Goal: Task Accomplishment & Management: Use online tool/utility

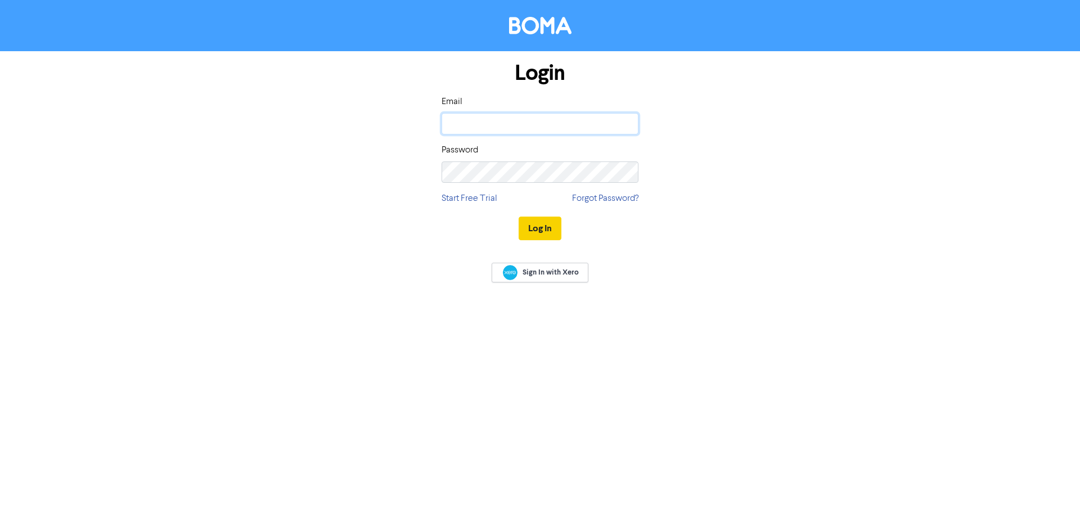
type input "[PERSON_NAME][EMAIL_ADDRESS][DOMAIN_NAME]"
click at [540, 227] on button "Log In" at bounding box center [540, 229] width 43 height 24
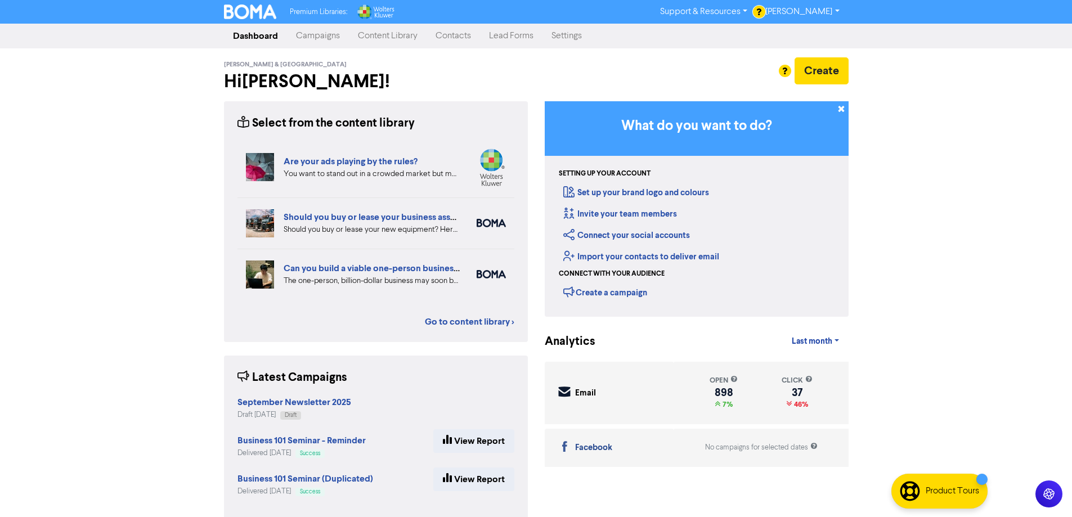
click at [322, 36] on link "Campaigns" at bounding box center [318, 36] width 62 height 23
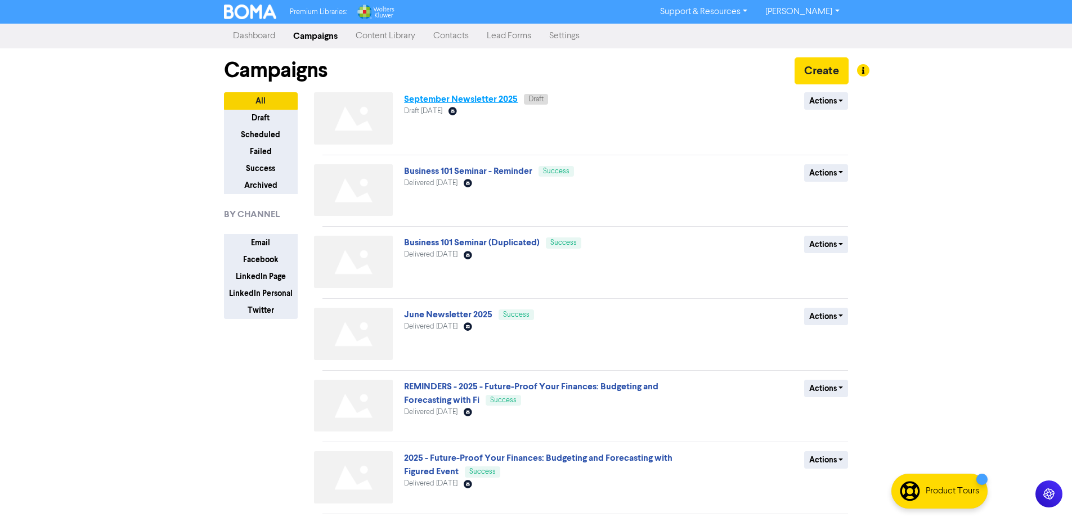
click at [455, 103] on link "September Newsletter 2025" at bounding box center [461, 98] width 114 height 11
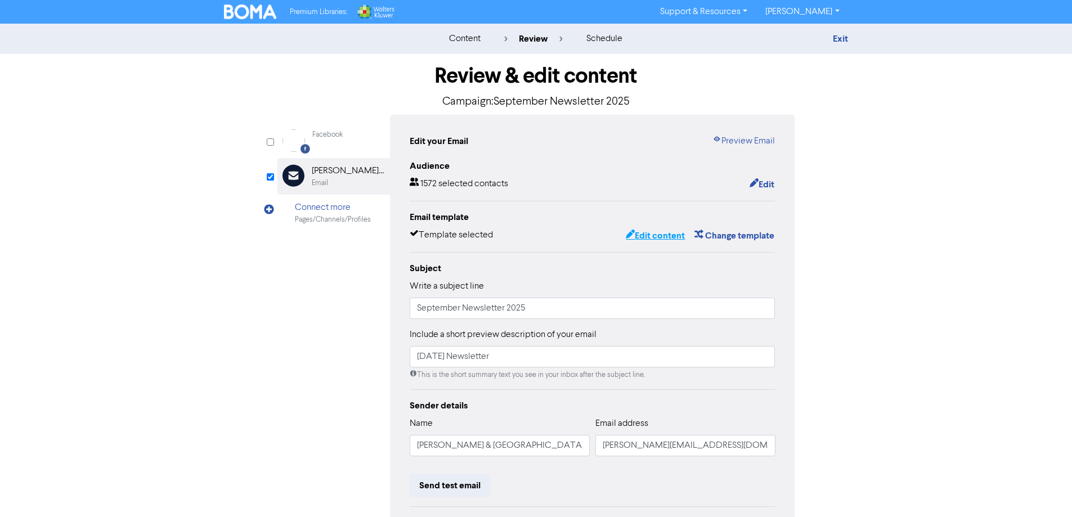
click at [662, 239] on button "Edit content" at bounding box center [655, 235] width 60 height 15
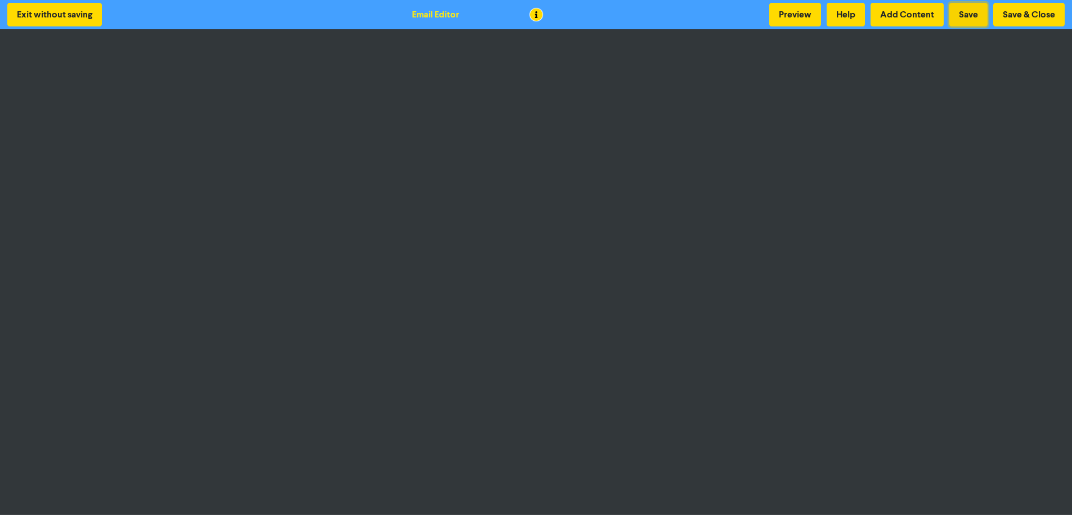
click at [961, 17] on button "Save" at bounding box center [968, 15] width 38 height 24
click at [967, 19] on button "Save" at bounding box center [968, 15] width 38 height 24
click at [968, 13] on button "Save" at bounding box center [968, 15] width 38 height 24
click at [965, 14] on button "Save" at bounding box center [968, 15] width 38 height 24
click at [1036, 17] on button "Save & Close" at bounding box center [1028, 15] width 71 height 24
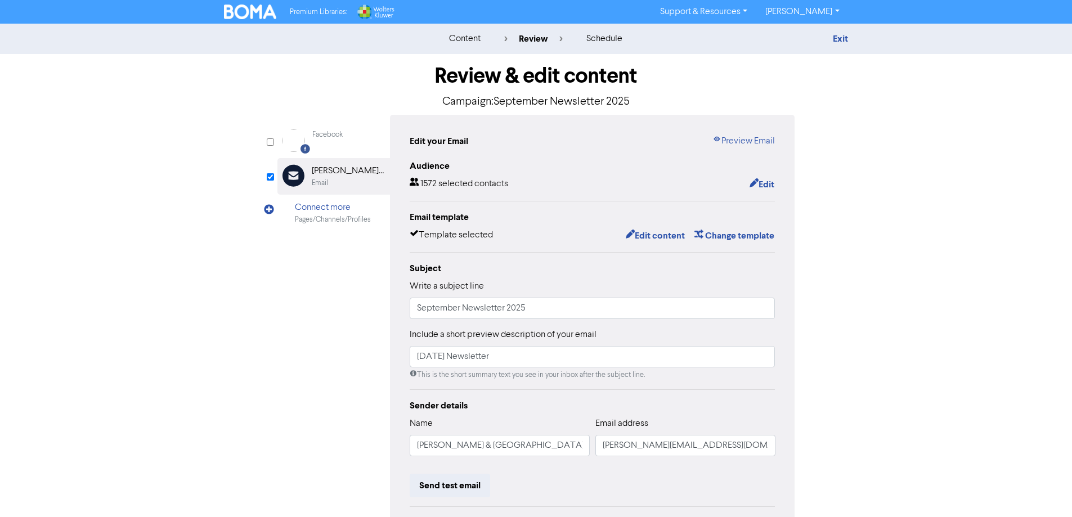
scroll to position [128, 0]
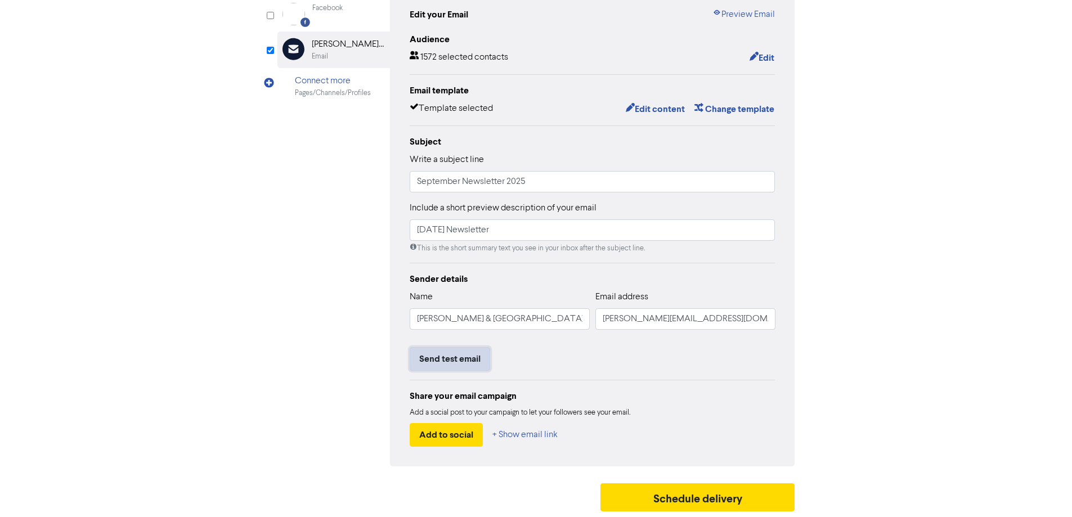
click at [447, 357] on button "Send test email" at bounding box center [450, 359] width 80 height 24
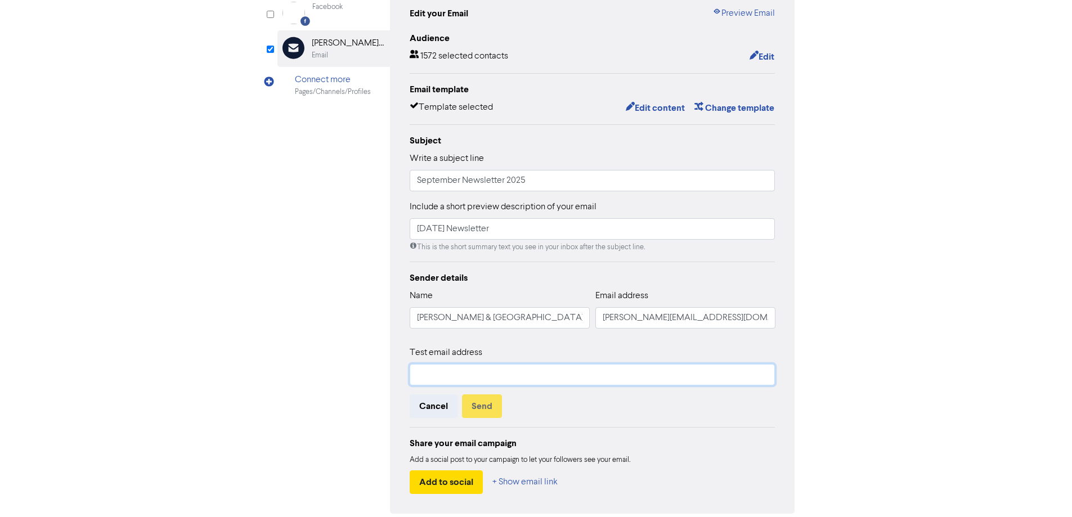
click at [450, 378] on input "text" at bounding box center [593, 374] width 366 height 21
type input "[PERSON_NAME][EMAIL_ADDRESS][DOMAIN_NAME]"
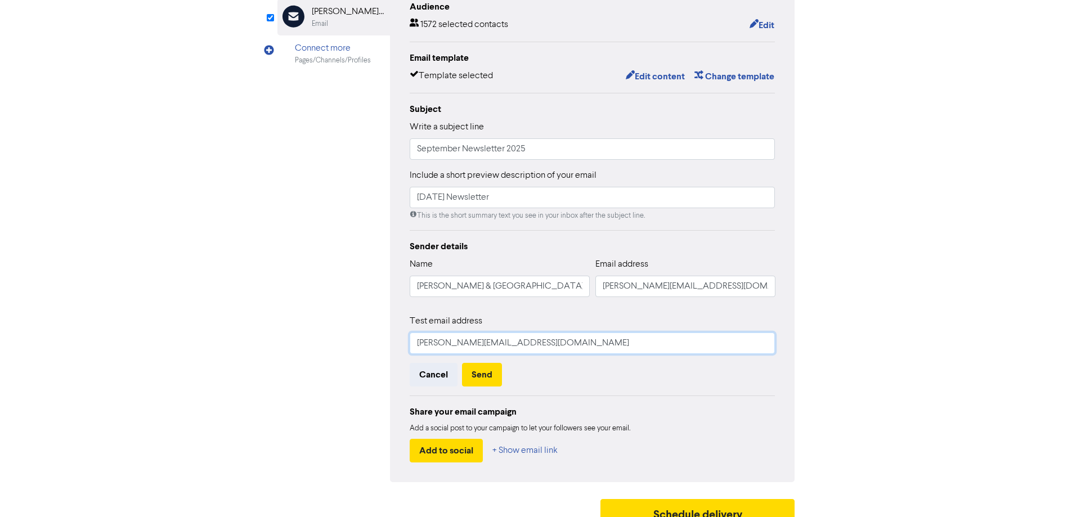
scroll to position [176, 0]
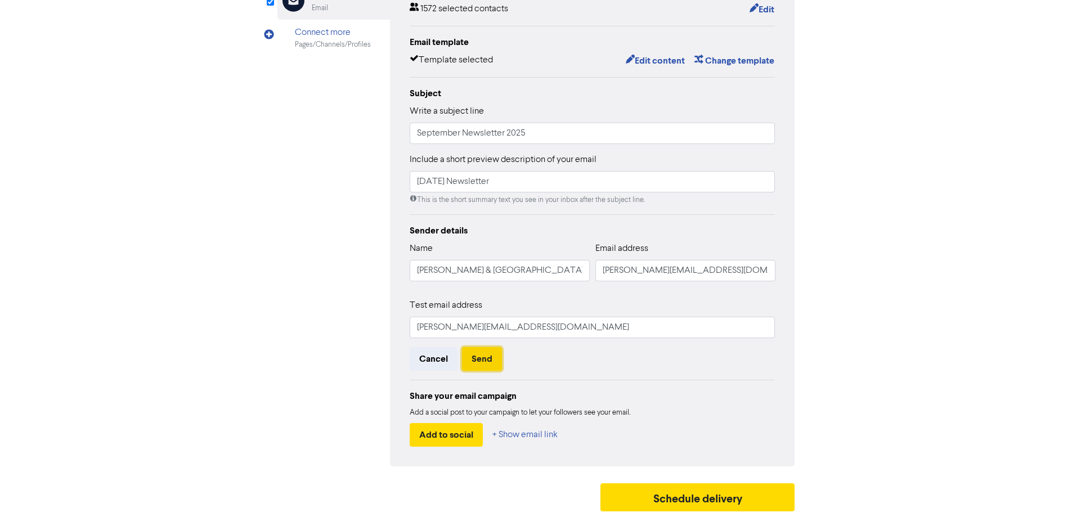
click at [483, 363] on button "Send" at bounding box center [482, 359] width 40 height 24
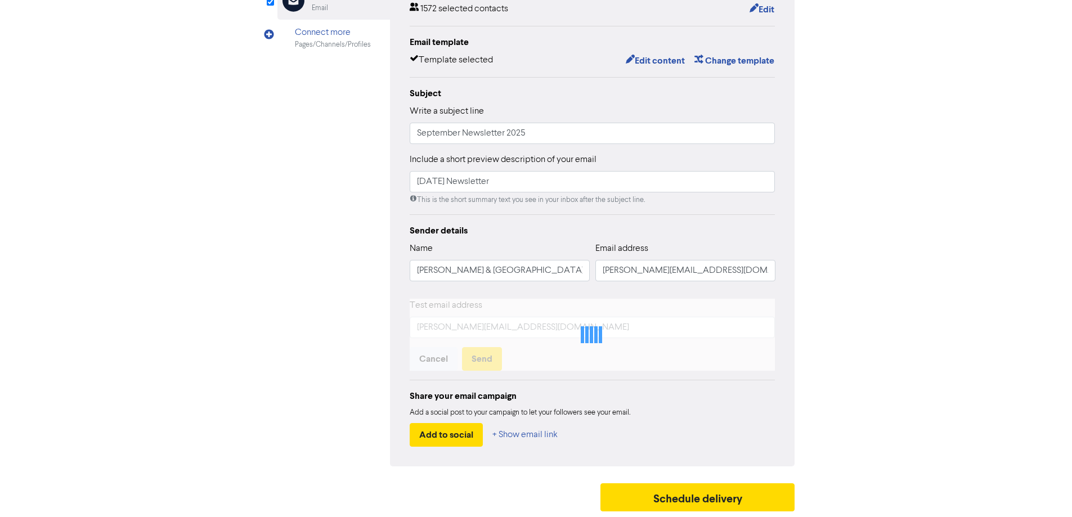
scroll to position [128, 0]
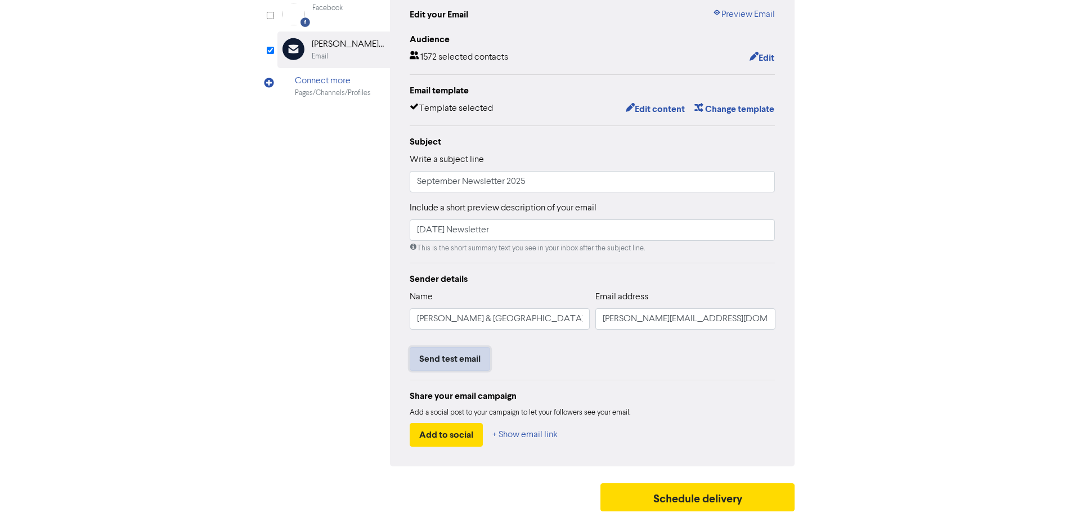
click at [443, 358] on button "Send test email" at bounding box center [450, 359] width 80 height 24
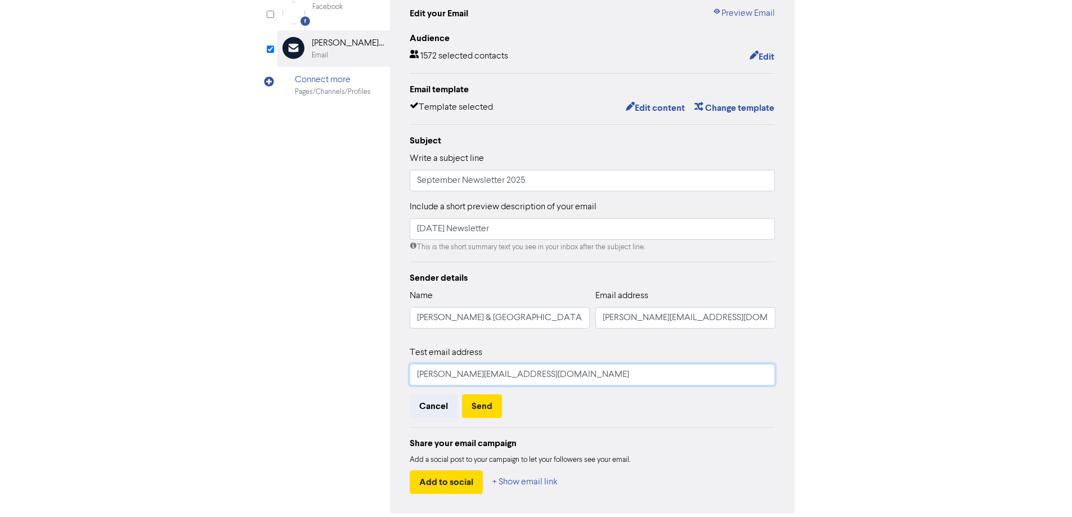
click at [550, 384] on input "[PERSON_NAME][EMAIL_ADDRESS][DOMAIN_NAME]" at bounding box center [593, 374] width 366 height 21
click at [485, 408] on button "Send" at bounding box center [482, 406] width 40 height 24
